Goal: Contribute content: Add original content to the website for others to see

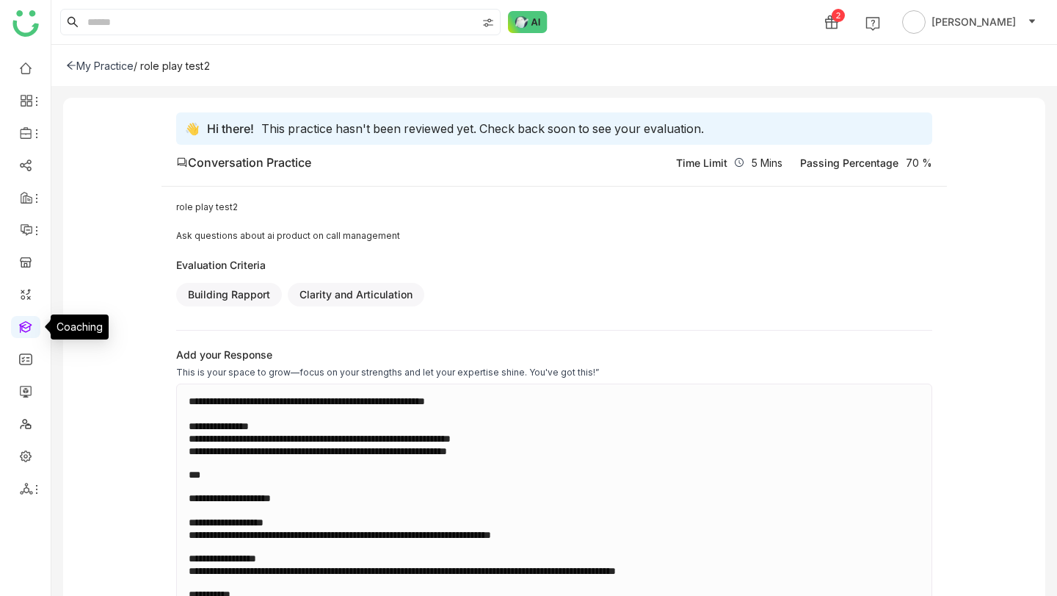
click at [26, 326] on link at bounding box center [25, 325] width 13 height 12
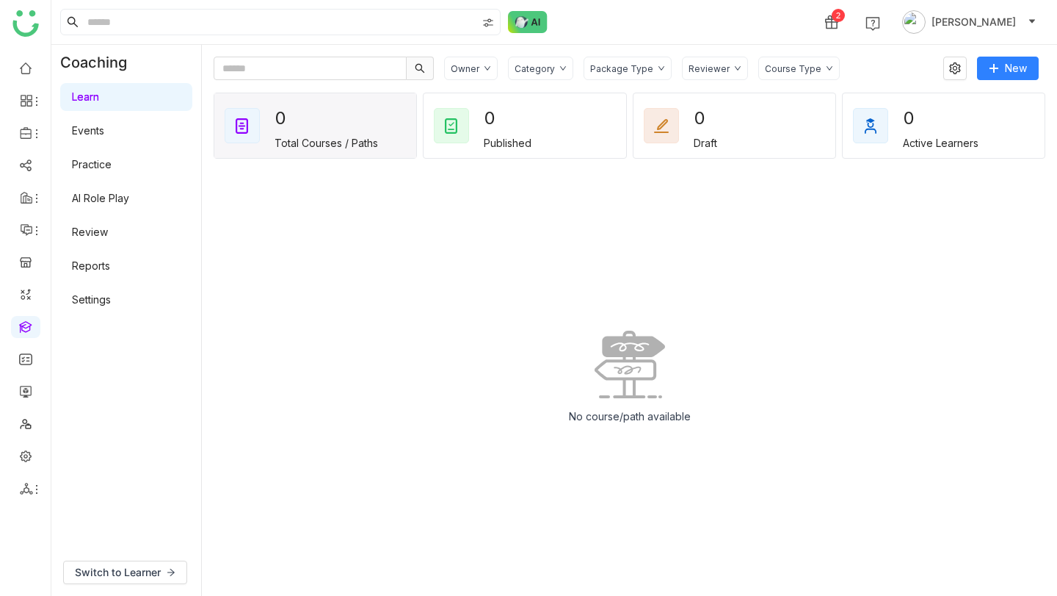
click at [129, 195] on link "AI Role Play" at bounding box center [100, 198] width 57 height 12
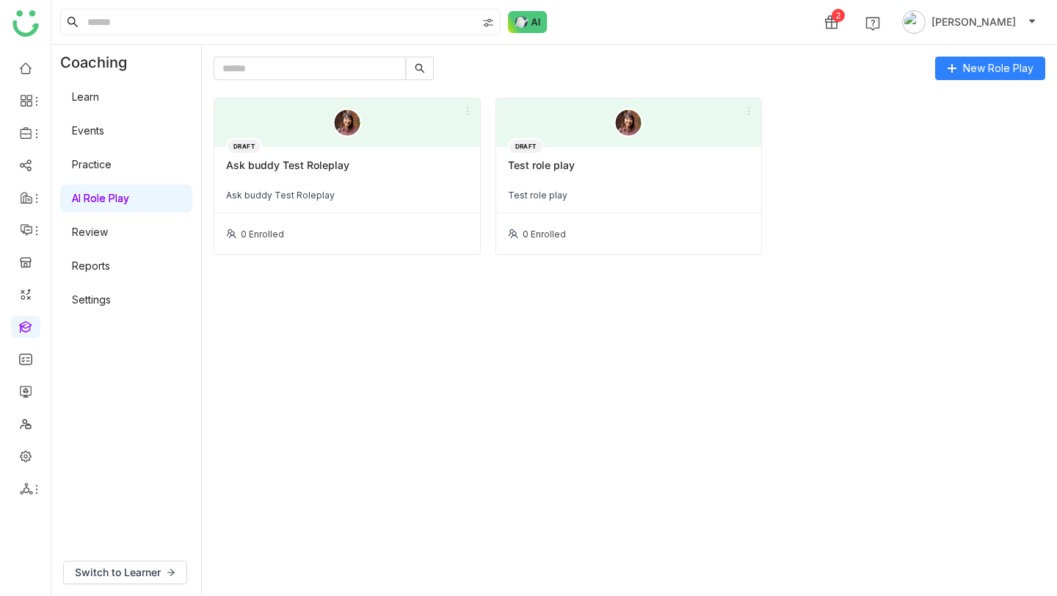
click at [579, 162] on div "Test role play" at bounding box center [629, 171] width 242 height 25
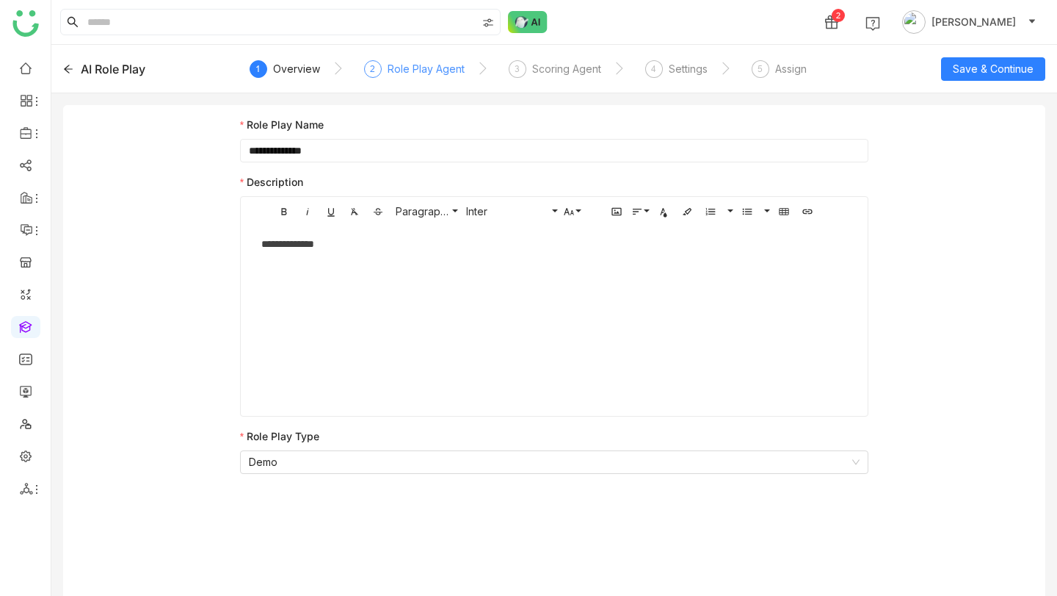
click at [434, 69] on div "Role Play Agent" at bounding box center [426, 69] width 77 height 18
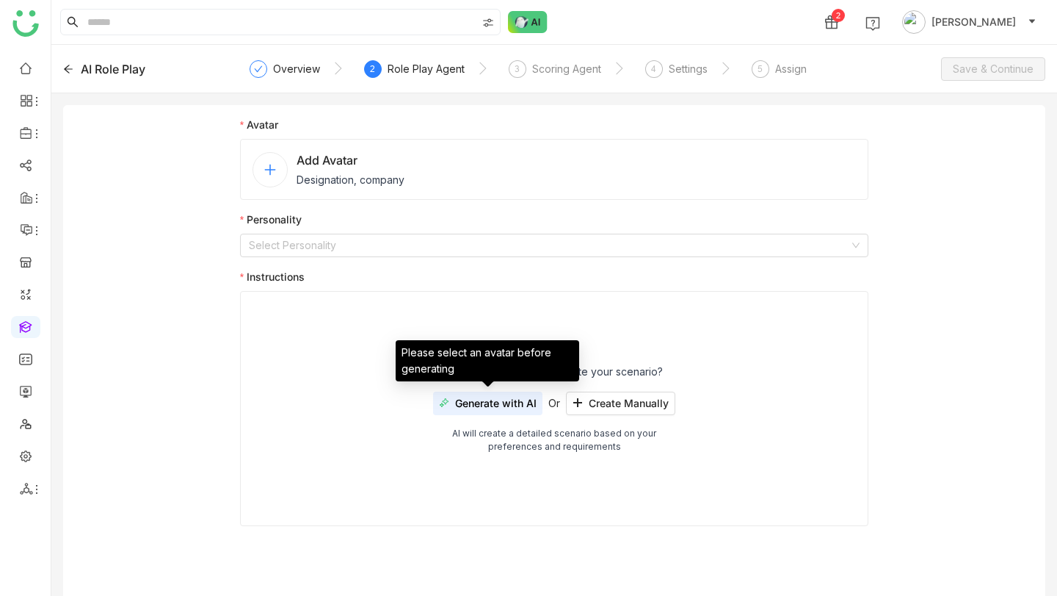
click at [388, 321] on div "How would you like to create your scenario? Generate with AI Or Create Manually…" at bounding box center [554, 408] width 629 height 235
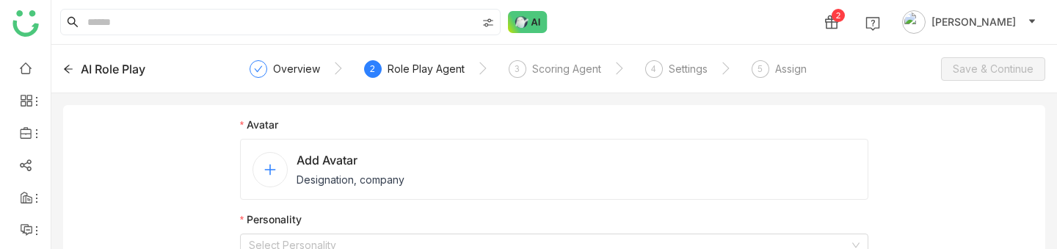
click at [268, 167] on icon at bounding box center [270, 169] width 13 height 13
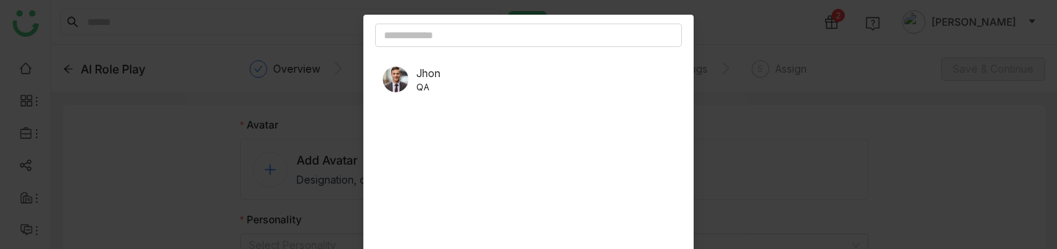
click at [442, 68] on div "Jhon QA" at bounding box center [528, 79] width 307 height 41
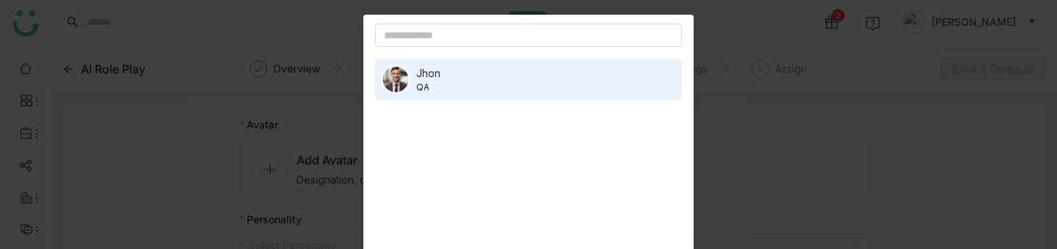
click at [768, 123] on nz-modal-container "Jhon QA Cancel Add Avatar" at bounding box center [528, 124] width 1057 height 249
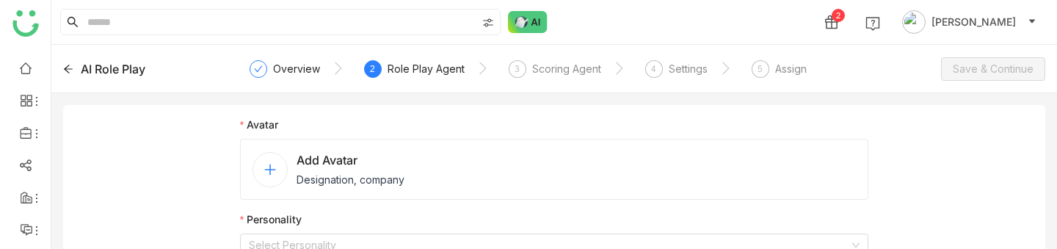
click at [267, 173] on icon at bounding box center [270, 169] width 13 height 13
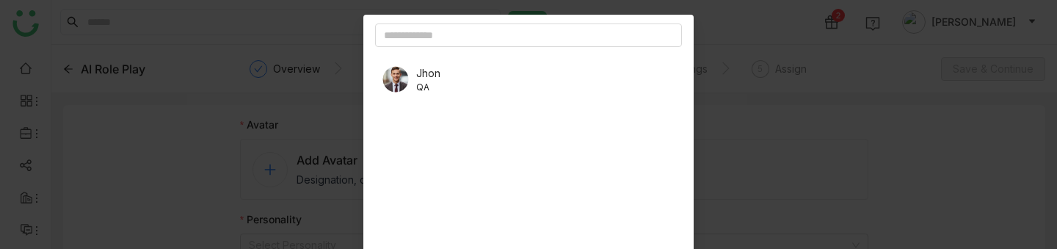
click at [463, 69] on div "Jhon QA" at bounding box center [528, 79] width 307 height 41
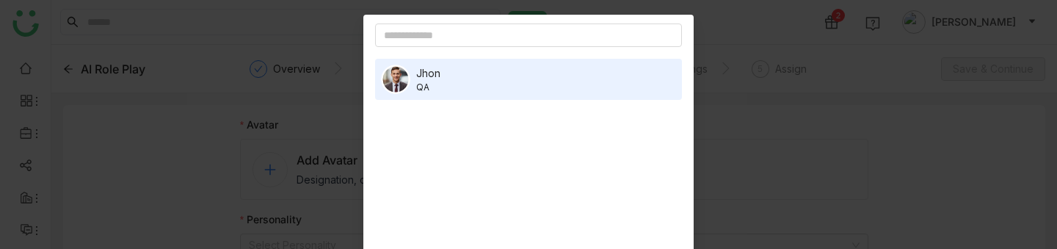
scroll to position [116, 0]
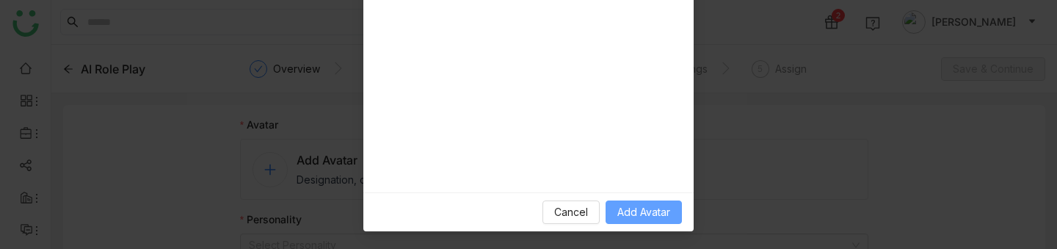
click at [666, 214] on span "Add Avatar" at bounding box center [644, 212] width 53 height 16
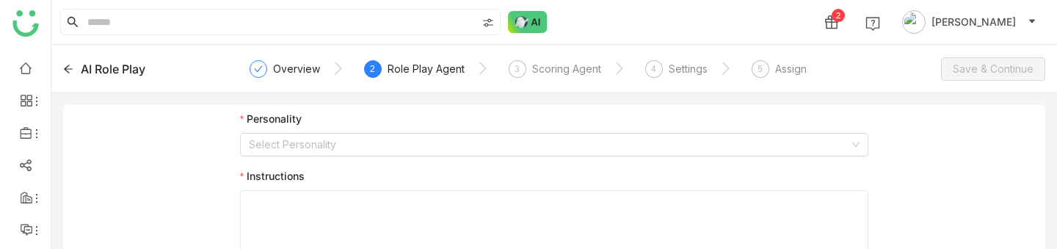
scroll to position [289, 0]
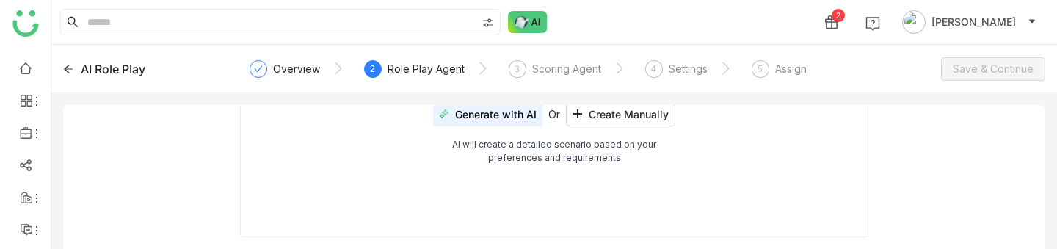
click at [505, 113] on span "Generate with AI" at bounding box center [496, 115] width 82 height 12
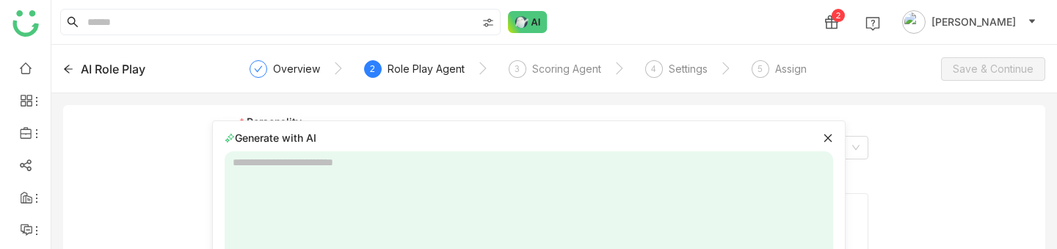
scroll to position [91, 0]
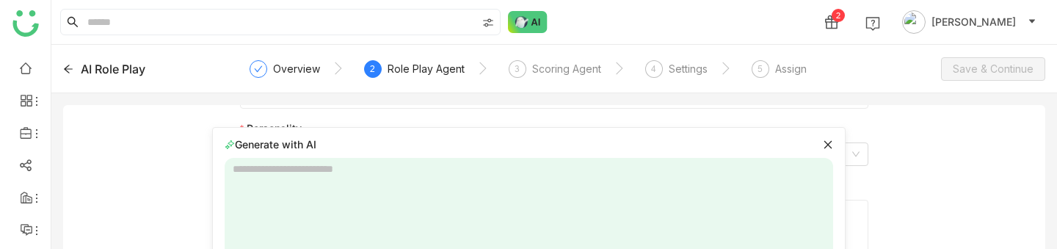
click at [554, 183] on textarea at bounding box center [529, 242] width 609 height 169
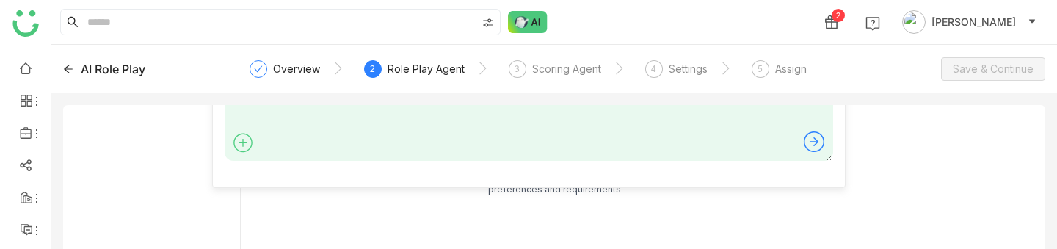
scroll to position [259, 0]
type textarea "*****"
click at [811, 142] on icon at bounding box center [814, 139] width 23 height 23
